Goal: Task Accomplishment & Management: Manage account settings

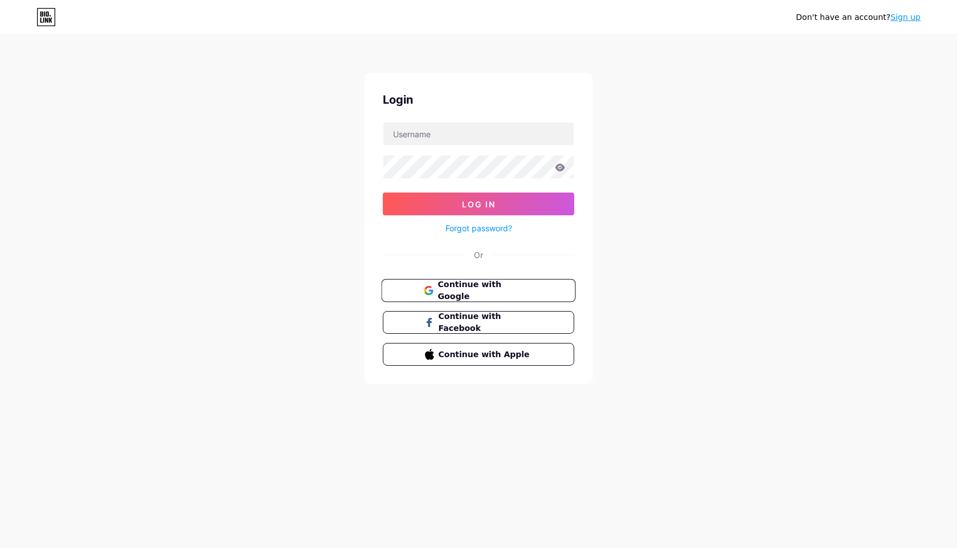
click at [522, 292] on span "Continue with Google" at bounding box center [485, 291] width 95 height 25
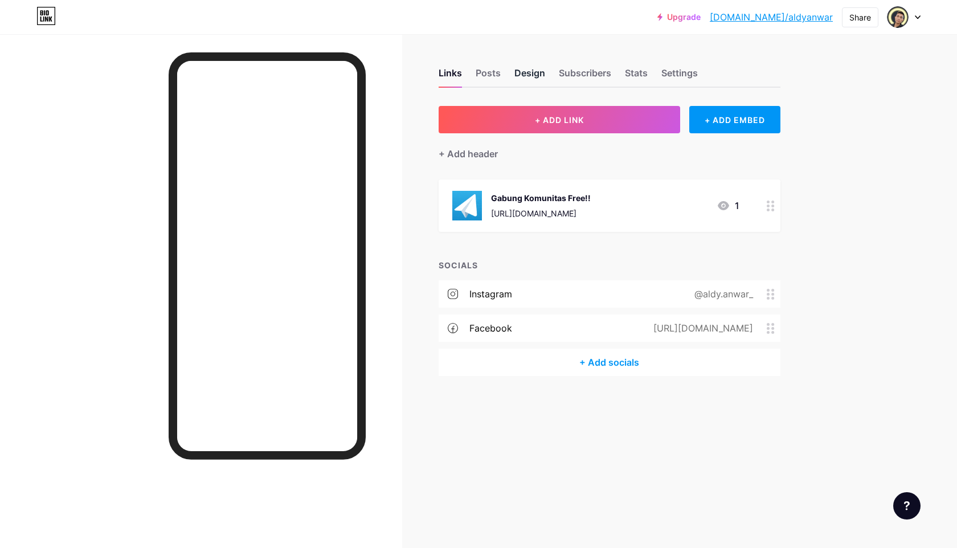
click at [535, 77] on div "Design" at bounding box center [530, 76] width 31 height 21
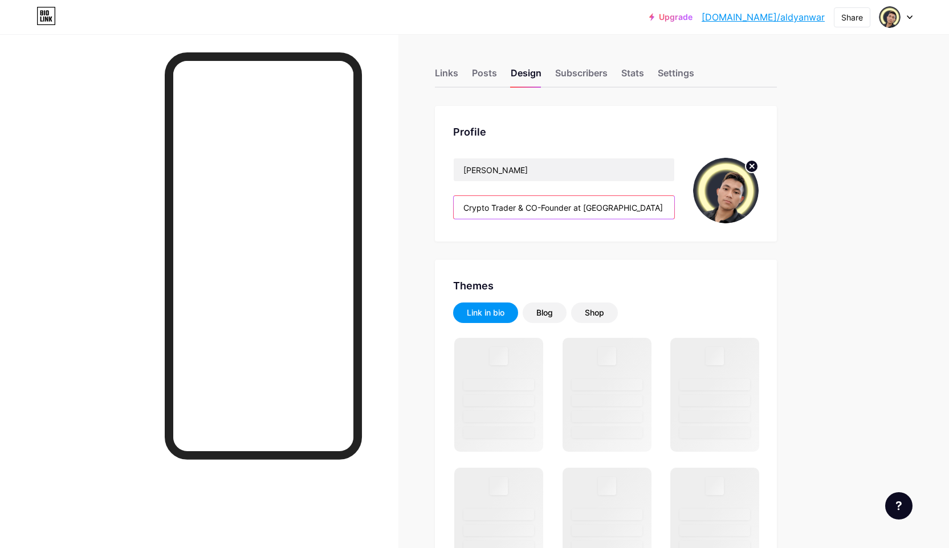
click at [638, 211] on input "Crypto Trader & CO-Founder at [GEOGRAPHIC_DATA] | Siap bantu Kamu [PERSON_NAME]…" at bounding box center [564, 207] width 221 height 23
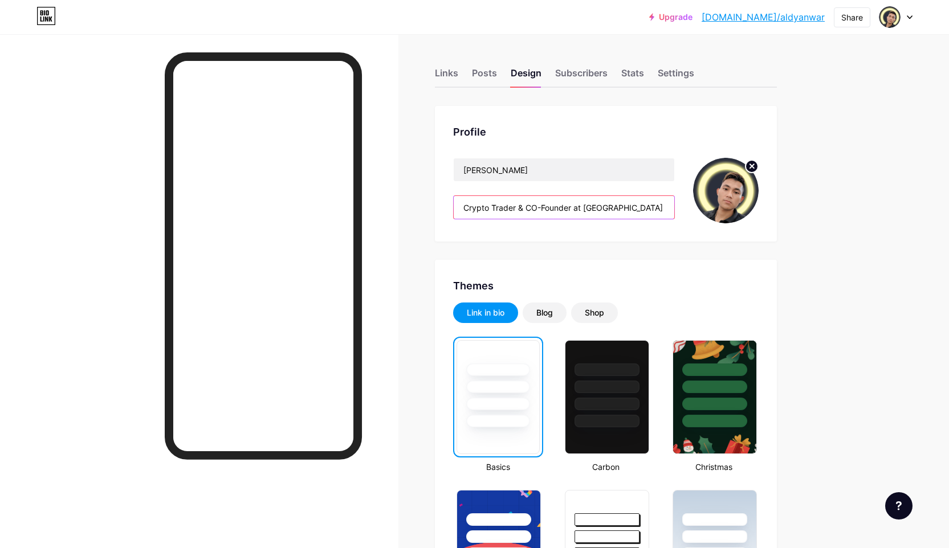
scroll to position [0, 173]
drag, startPoint x: 667, startPoint y: 207, endPoint x: 489, endPoint y: 207, distance: 177.8
click at [489, 207] on input "Crypto Trader & CO-Founder at [GEOGRAPHIC_DATA] | Siap bantu Kamu [PERSON_NAME]…" at bounding box center [564, 207] width 221 height 23
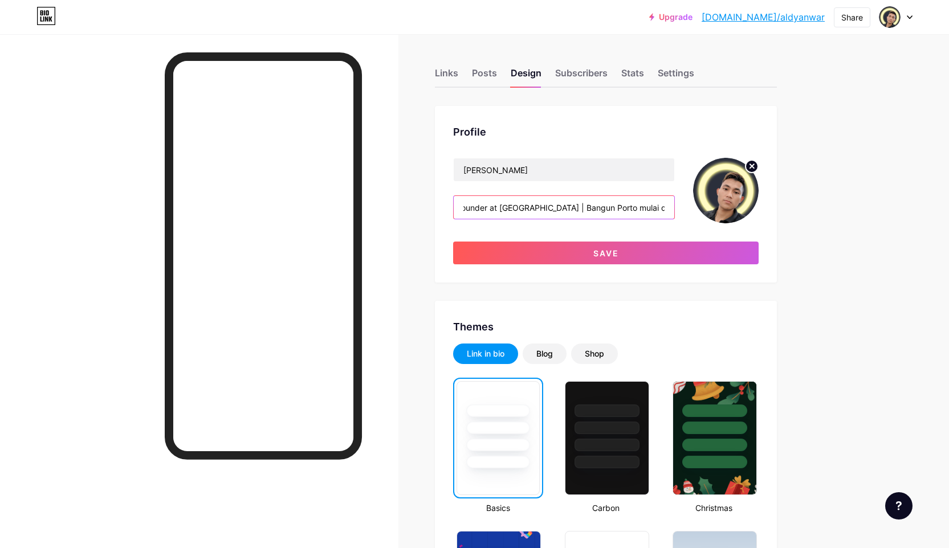
scroll to position [0, 89]
type input "Crypto Trader & CO-Founder at [GEOGRAPHIC_DATA] | Bangun Porto mulai dari 0"
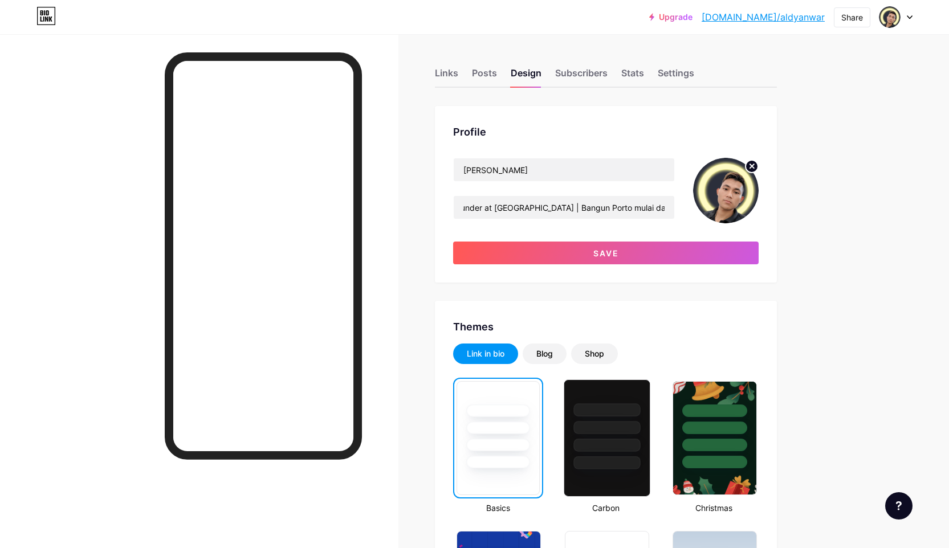
click at [622, 475] on div at bounding box center [606, 438] width 87 height 117
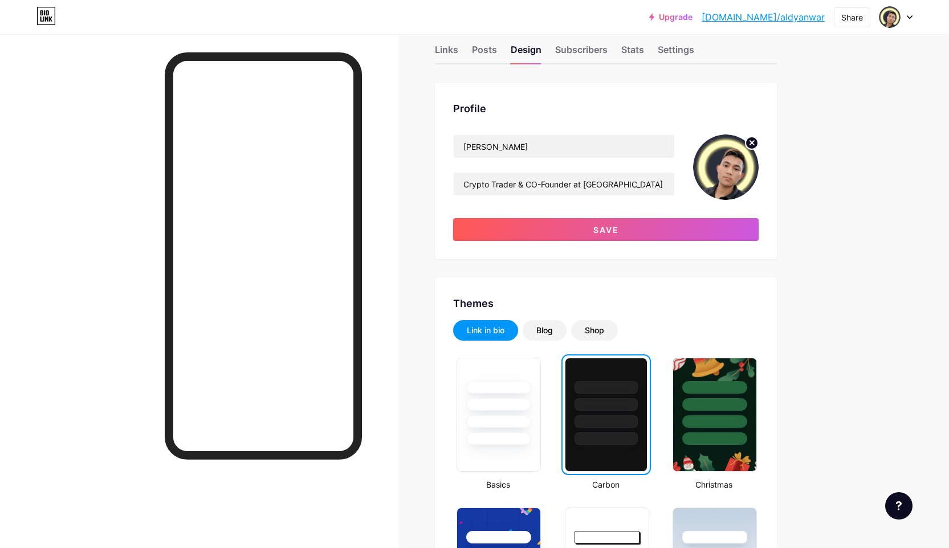
scroll to position [26, 0]
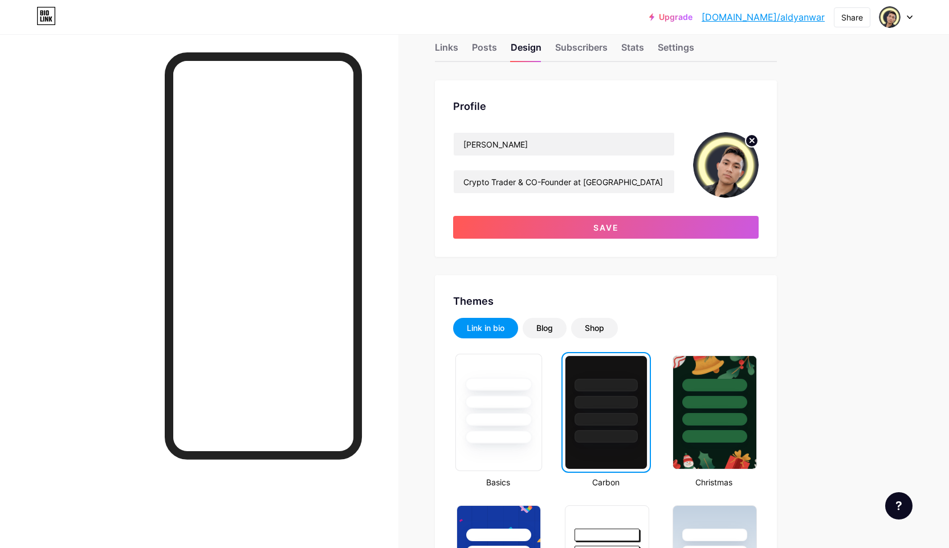
click at [506, 429] on div at bounding box center [498, 398] width 85 height 89
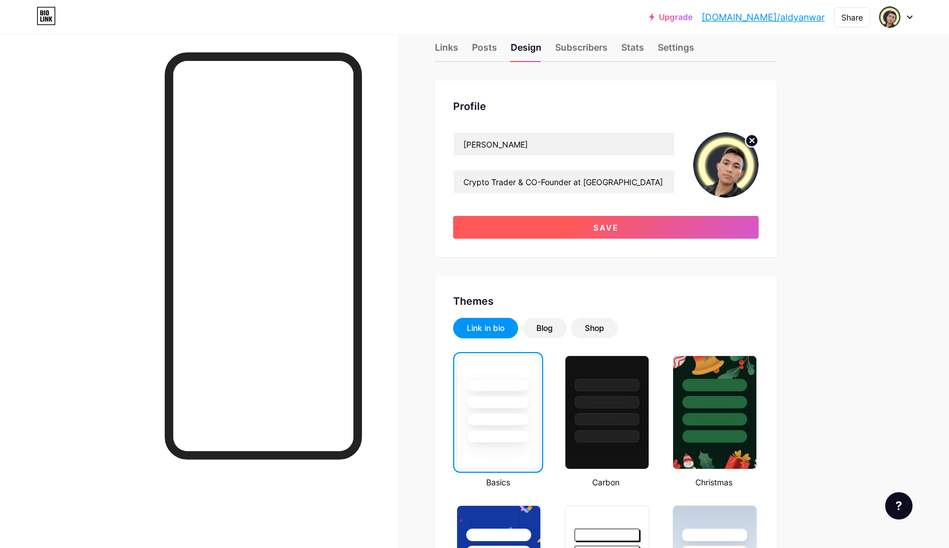
click at [623, 230] on button "Save" at bounding box center [605, 227] width 305 height 23
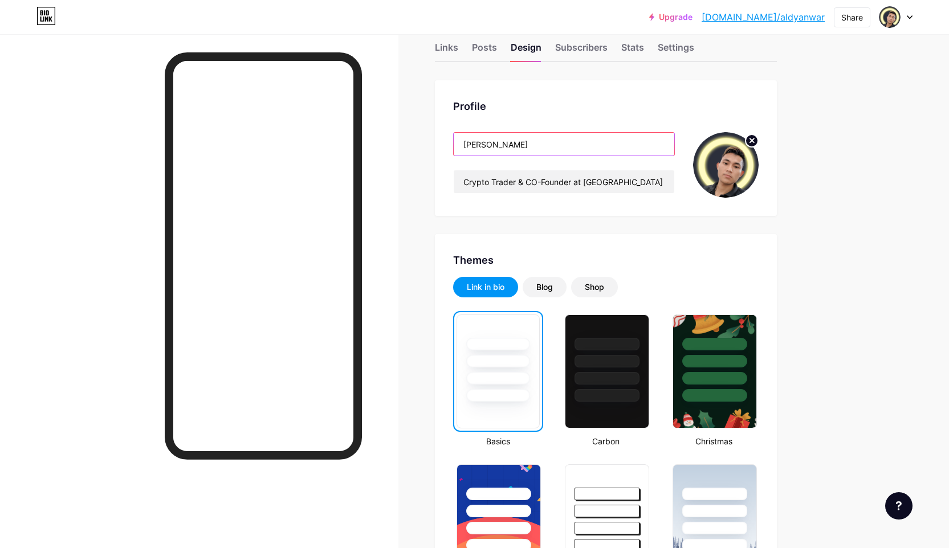
click at [523, 142] on input "[PERSON_NAME]" at bounding box center [564, 144] width 221 height 23
drag, startPoint x: 528, startPoint y: 144, endPoint x: 439, endPoint y: 142, distance: 88.3
click at [439, 142] on div "Profile [PERSON_NAME] Crypto Trader & CO-Founder at [GEOGRAPHIC_DATA] | Bangun …" at bounding box center [606, 148] width 342 height 136
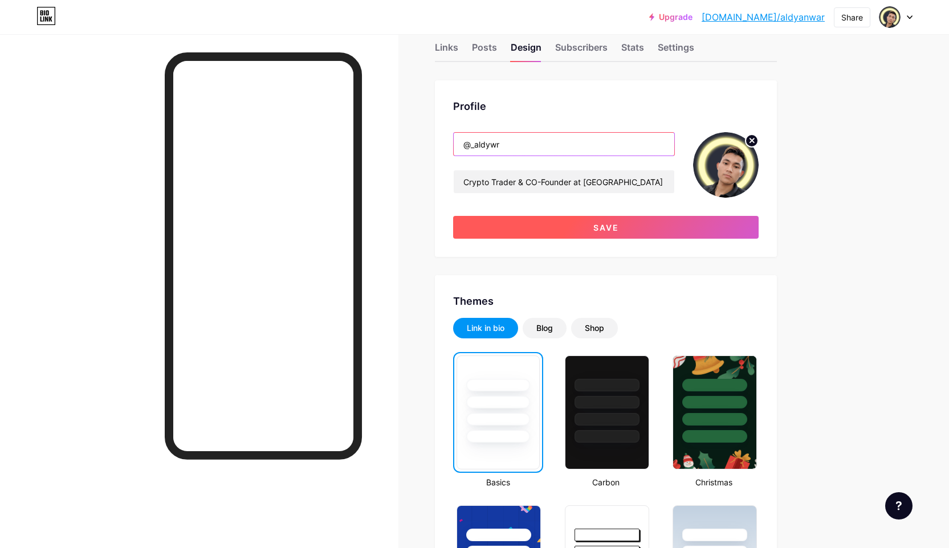
type input "@_aldywr"
click at [613, 223] on span "Save" at bounding box center [606, 228] width 26 height 10
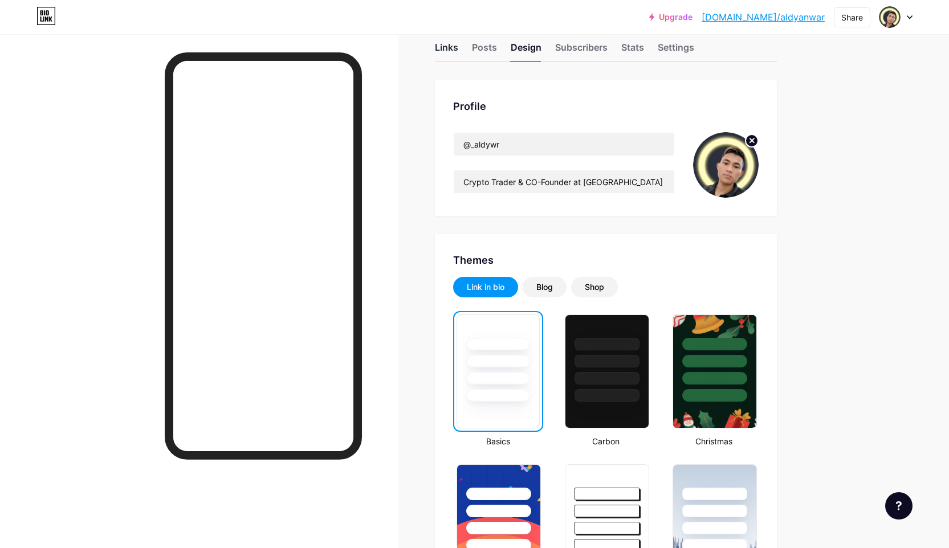
click at [457, 54] on div "Links" at bounding box center [446, 50] width 23 height 21
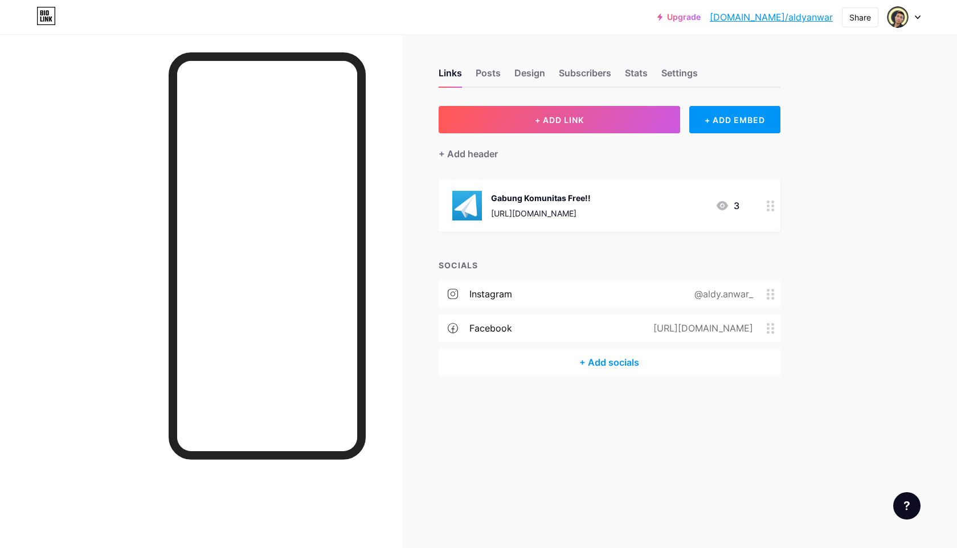
click at [612, 159] on div "+ Add header" at bounding box center [610, 147] width 342 height 28
click at [593, 244] on div "+ ADD LINK + ADD EMBED + Add header Gabung Komunitas Free!! [URL][DOMAIN_NAME] …" at bounding box center [610, 241] width 342 height 270
click at [609, 364] on div "+ Add socials" at bounding box center [610, 362] width 342 height 27
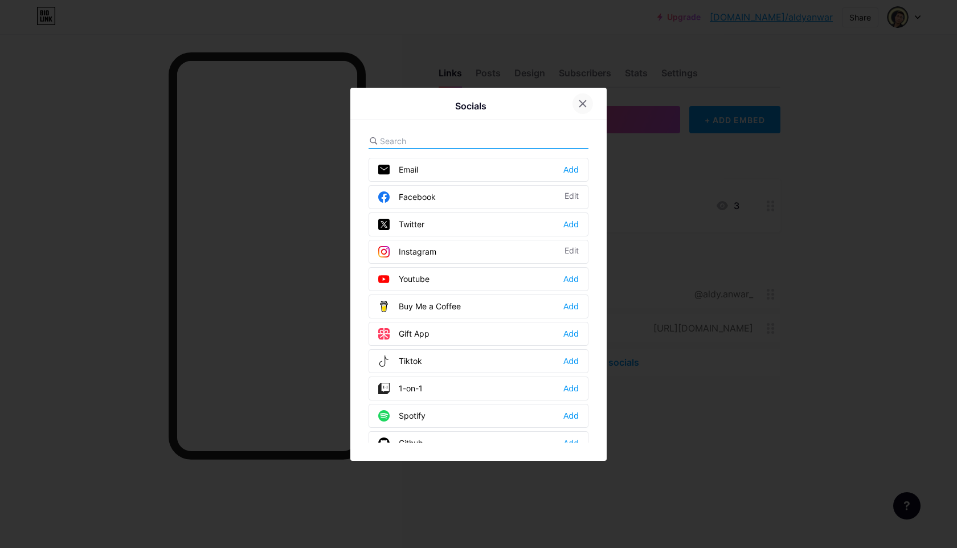
click at [585, 103] on icon at bounding box center [582, 103] width 9 height 9
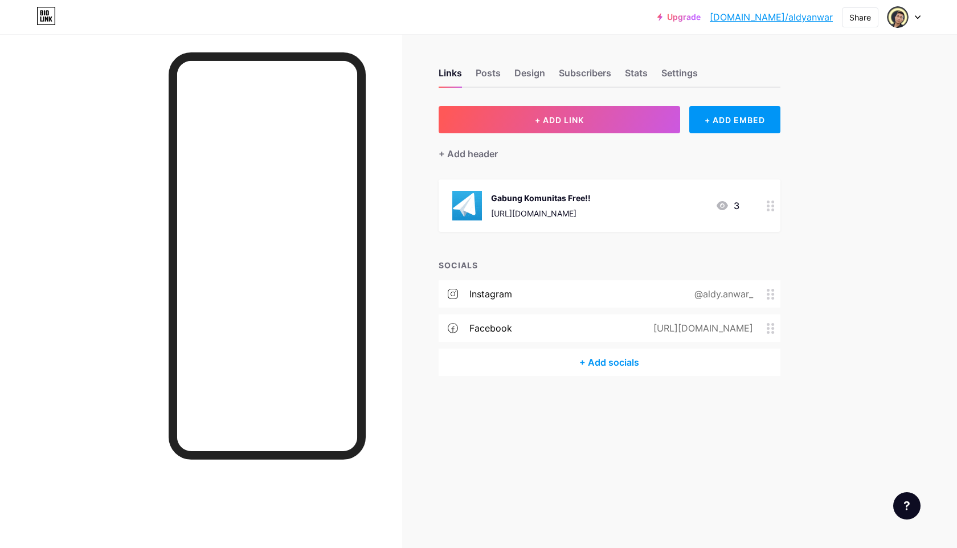
click at [623, 367] on div "+ Add socials" at bounding box center [610, 362] width 342 height 27
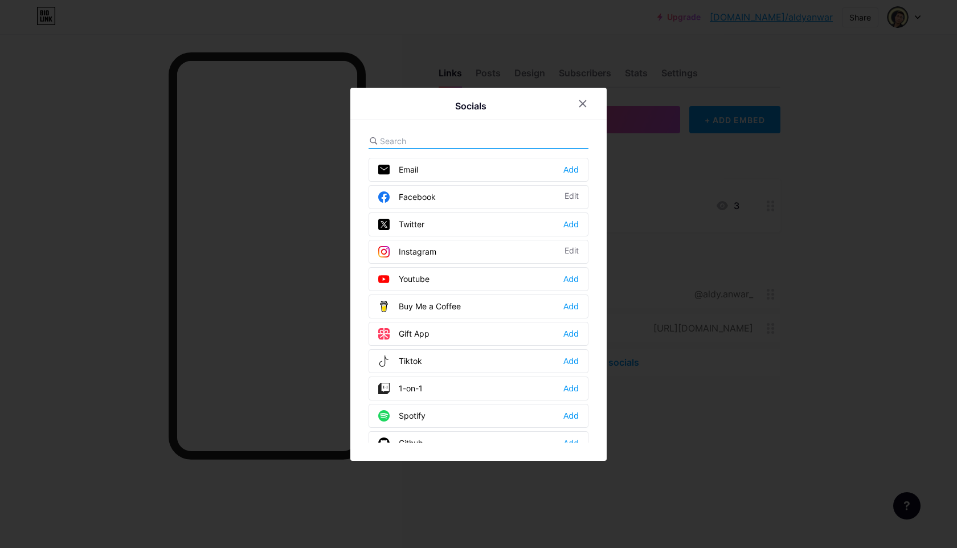
click at [464, 145] on input "text" at bounding box center [443, 141] width 126 height 12
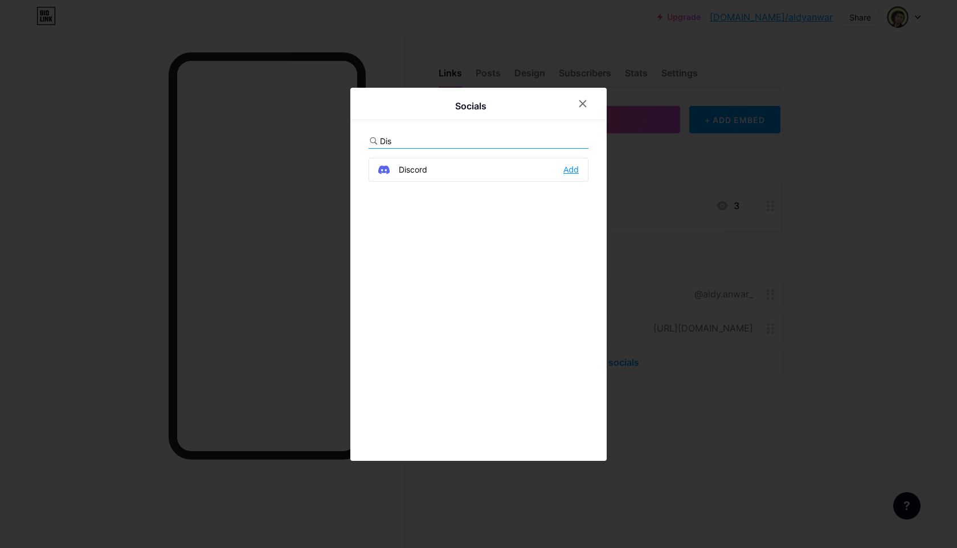
type input "Dis"
click at [573, 169] on div "Add" at bounding box center [571, 169] width 15 height 11
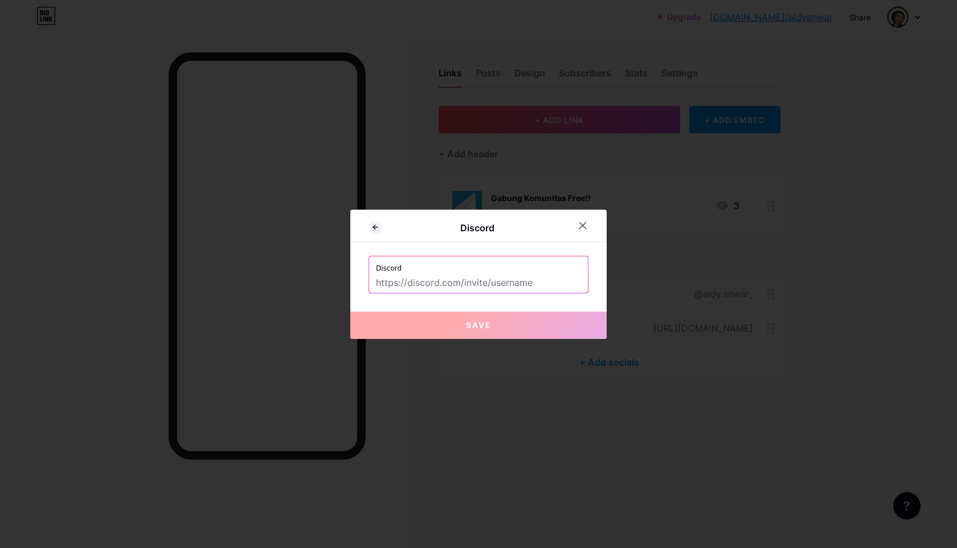
click at [506, 278] on input "text" at bounding box center [478, 283] width 205 height 19
click at [479, 287] on input "text" at bounding box center [478, 283] width 205 height 19
paste input "[URL][DOMAIN_NAME]"
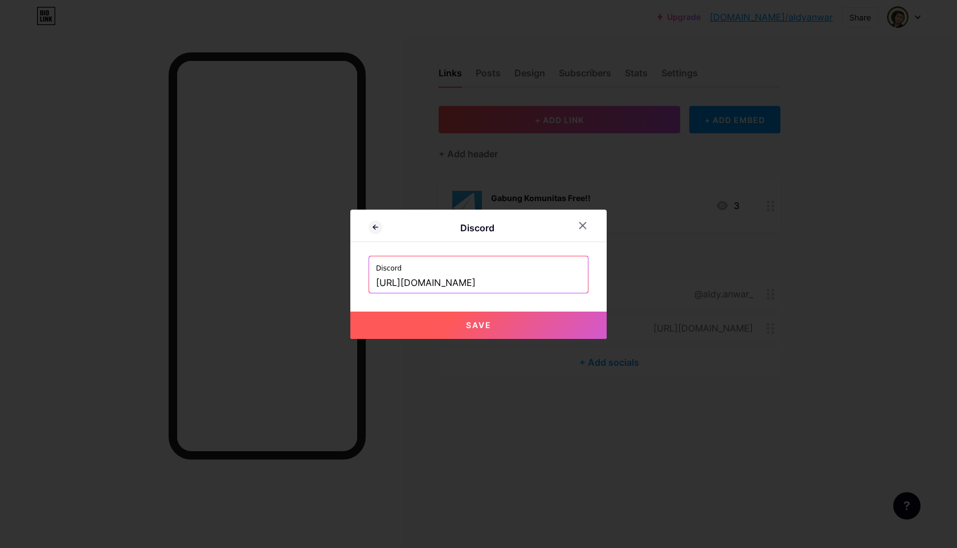
type input "[URL][DOMAIN_NAME]"
click at [499, 318] on button "Save" at bounding box center [478, 325] width 256 height 27
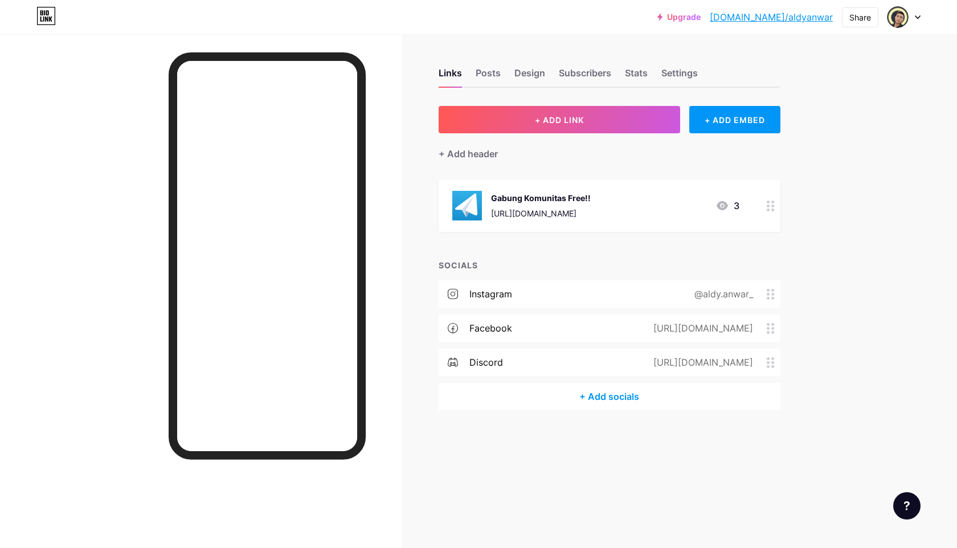
click at [499, 254] on div "+ ADD LINK + ADD EMBED + Add header Gabung Komunitas Free!! [URL][DOMAIN_NAME] …" at bounding box center [610, 258] width 342 height 304
click at [547, 233] on div "+ ADD LINK + ADD EMBED + Add header Gabung Komunitas Free!! [URL][DOMAIN_NAME] …" at bounding box center [610, 258] width 342 height 304
click at [582, 246] on div "+ ADD LINK + ADD EMBED + Add header Gabung Komunitas Free!! [URL][DOMAIN_NAME] …" at bounding box center [610, 258] width 342 height 304
click at [588, 251] on div "+ ADD LINK + ADD EMBED + Add header Gabung Komunitas Free!! [URL][DOMAIN_NAME] …" at bounding box center [610, 258] width 342 height 304
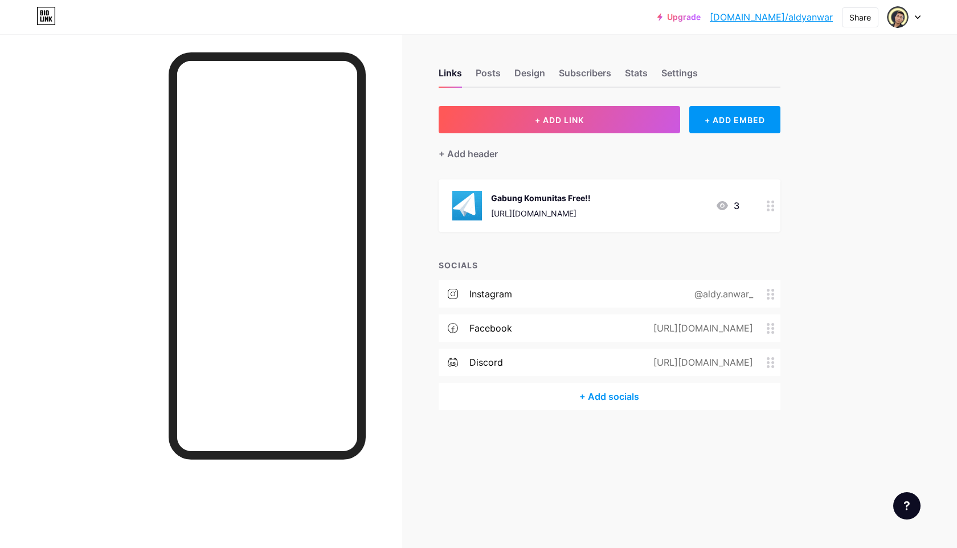
click at [588, 253] on div "+ ADD LINK + ADD EMBED + Add header Gabung Komunitas Free!! [URL][DOMAIN_NAME] …" at bounding box center [610, 258] width 342 height 304
click at [630, 247] on div "+ ADD LINK + ADD EMBED + Add header Gabung Komunitas Free!! [URL][DOMAIN_NAME] …" at bounding box center [610, 258] width 342 height 304
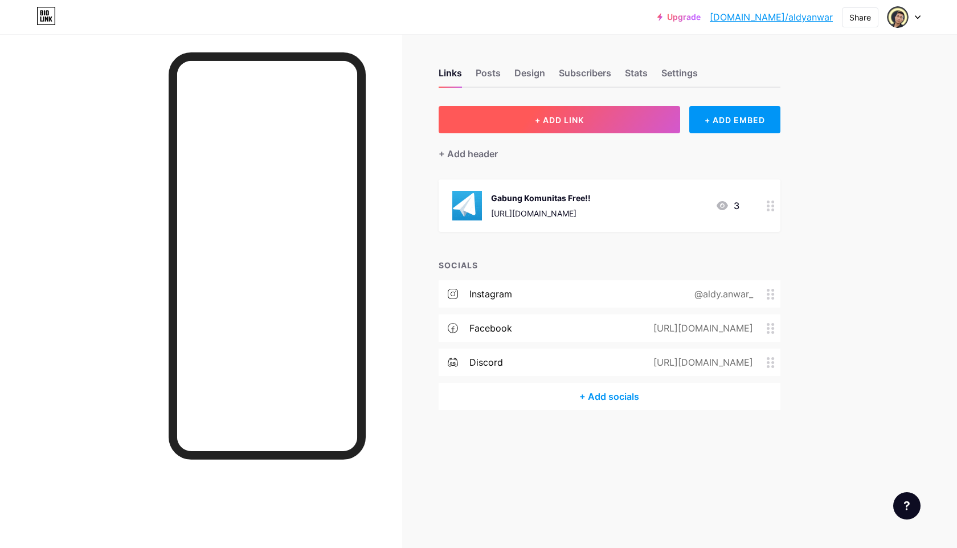
click at [573, 122] on span "+ ADD LINK" at bounding box center [559, 120] width 49 height 10
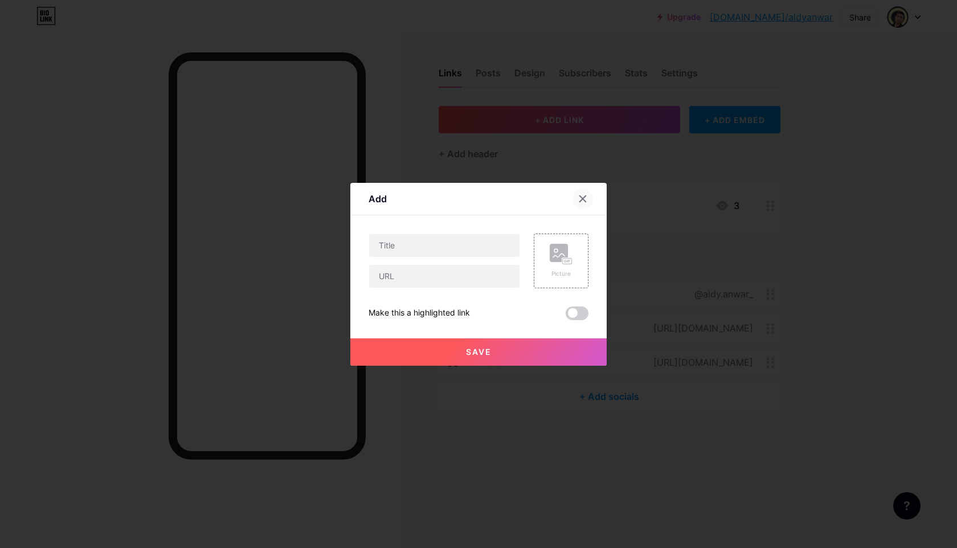
click at [584, 198] on icon at bounding box center [582, 198] width 9 height 9
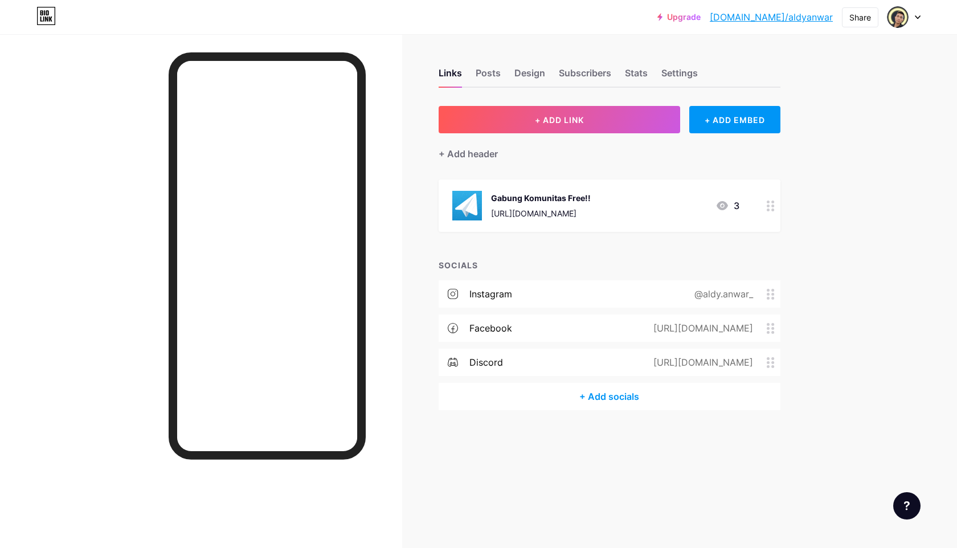
click at [613, 248] on div "+ ADD LINK + ADD EMBED + Add header Gabung Komunitas Free!! [URL][DOMAIN_NAME] …" at bounding box center [610, 258] width 342 height 304
click at [667, 232] on div "+ ADD LINK + ADD EMBED + Add header Gabung Komunitas Free!! [URL][DOMAIN_NAME] …" at bounding box center [610, 258] width 342 height 304
click at [413, 360] on div "Links Posts Design Subscribers Stats Settings + ADD LINK + ADD EMBED + Add head…" at bounding box center [414, 250] width 829 height 433
click at [795, 291] on div "Links Posts Design Subscribers Stats Settings + ADD LINK + ADD EMBED + Add head…" at bounding box center [414, 250] width 829 height 433
click at [837, 107] on div "Upgrade [DOMAIN_NAME]/aldyan... [DOMAIN_NAME]/aldyanwar Share Switch accounts @…" at bounding box center [478, 274] width 957 height 548
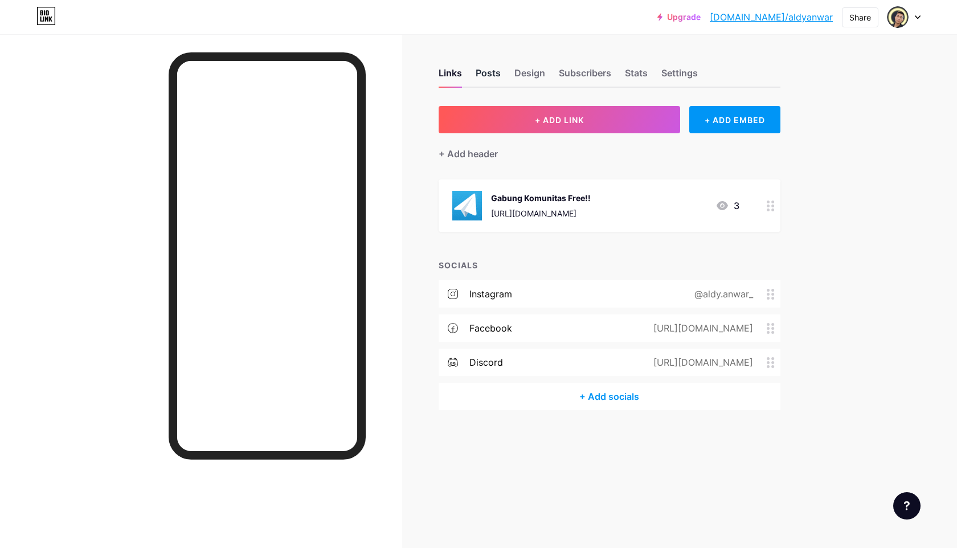
click at [493, 74] on div "Posts" at bounding box center [488, 76] width 25 height 21
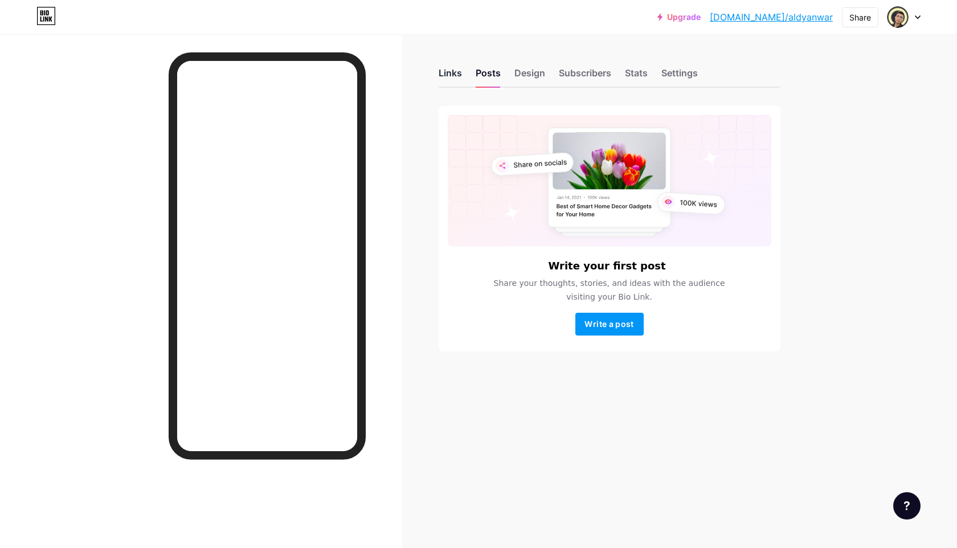
click at [451, 72] on div "Links" at bounding box center [450, 76] width 23 height 21
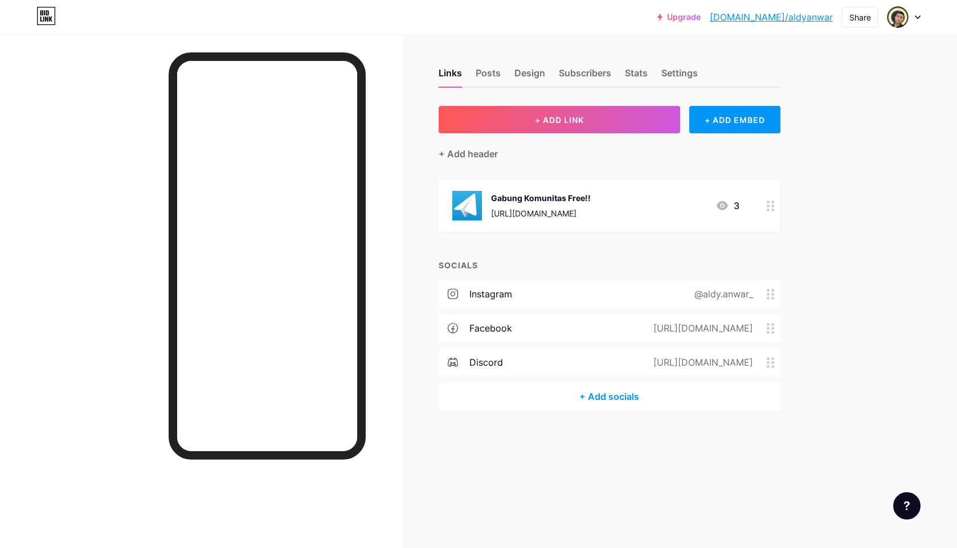
click at [855, 227] on div "Upgrade [DOMAIN_NAME]/aldyan... [DOMAIN_NAME]/aldyanwar Share Switch accounts @…" at bounding box center [478, 274] width 957 height 548
click at [395, 42] on div at bounding box center [201, 308] width 402 height 548
